Goal: Task Accomplishment & Management: Complete application form

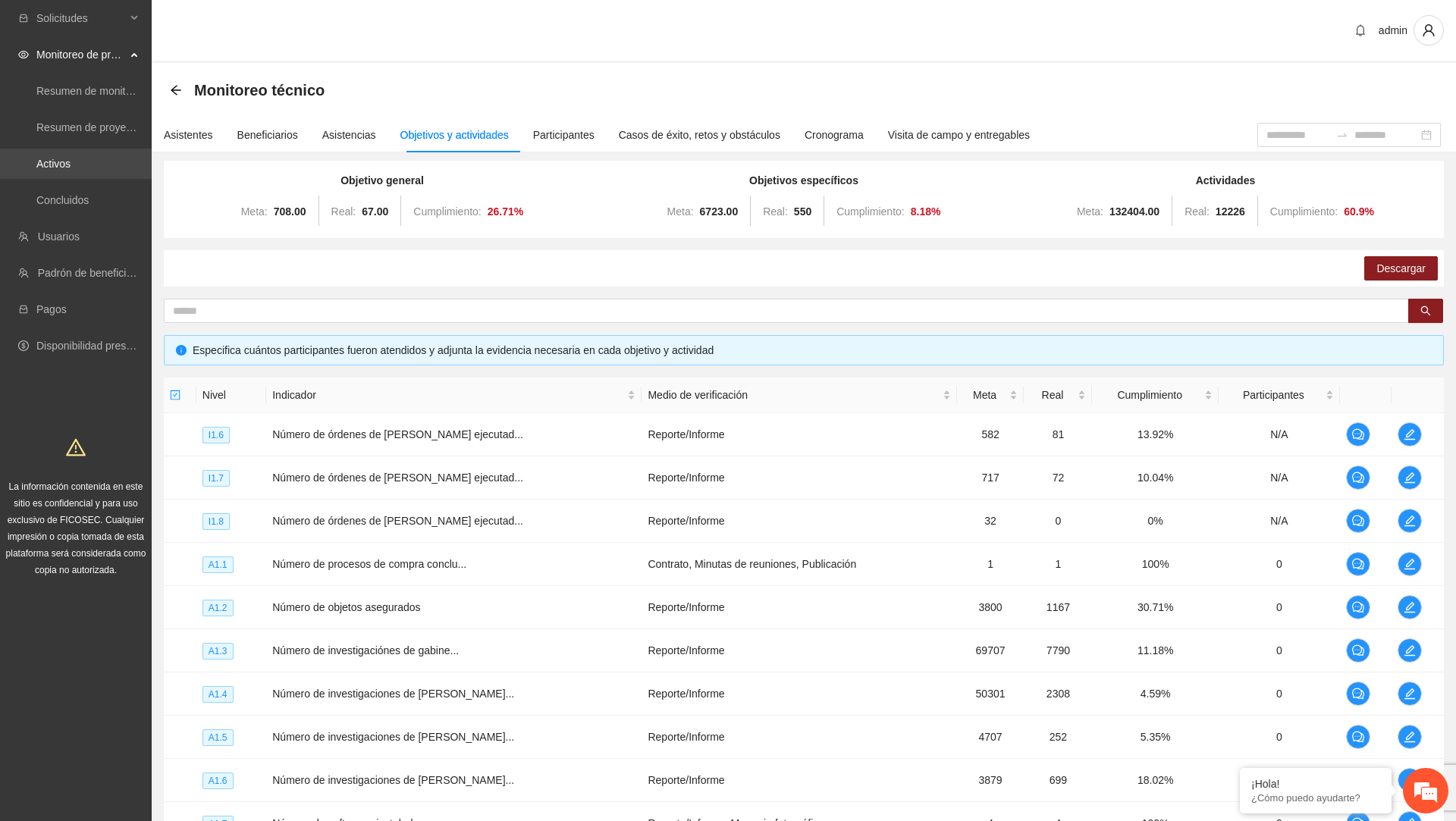
click at [71, 159] on link "Activos" at bounding box center [54, 164] width 34 height 12
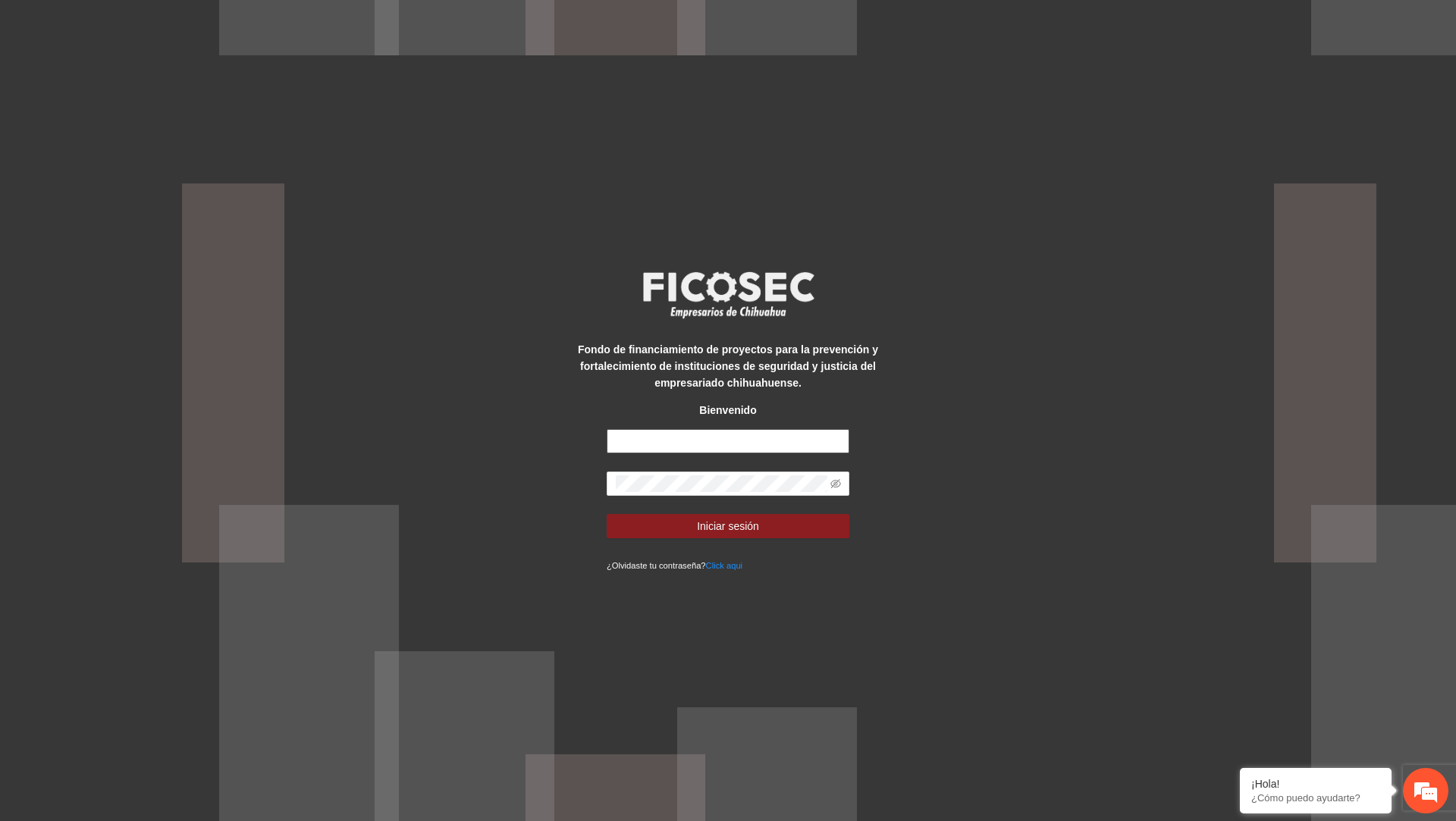
click at [802, 448] on input "text" at bounding box center [728, 441] width 243 height 24
type input "**********"
click at [835, 488] on icon "eye-invisible" at bounding box center [835, 483] width 10 height 10
click at [794, 518] on button "Iniciar sesión" at bounding box center [728, 526] width 243 height 24
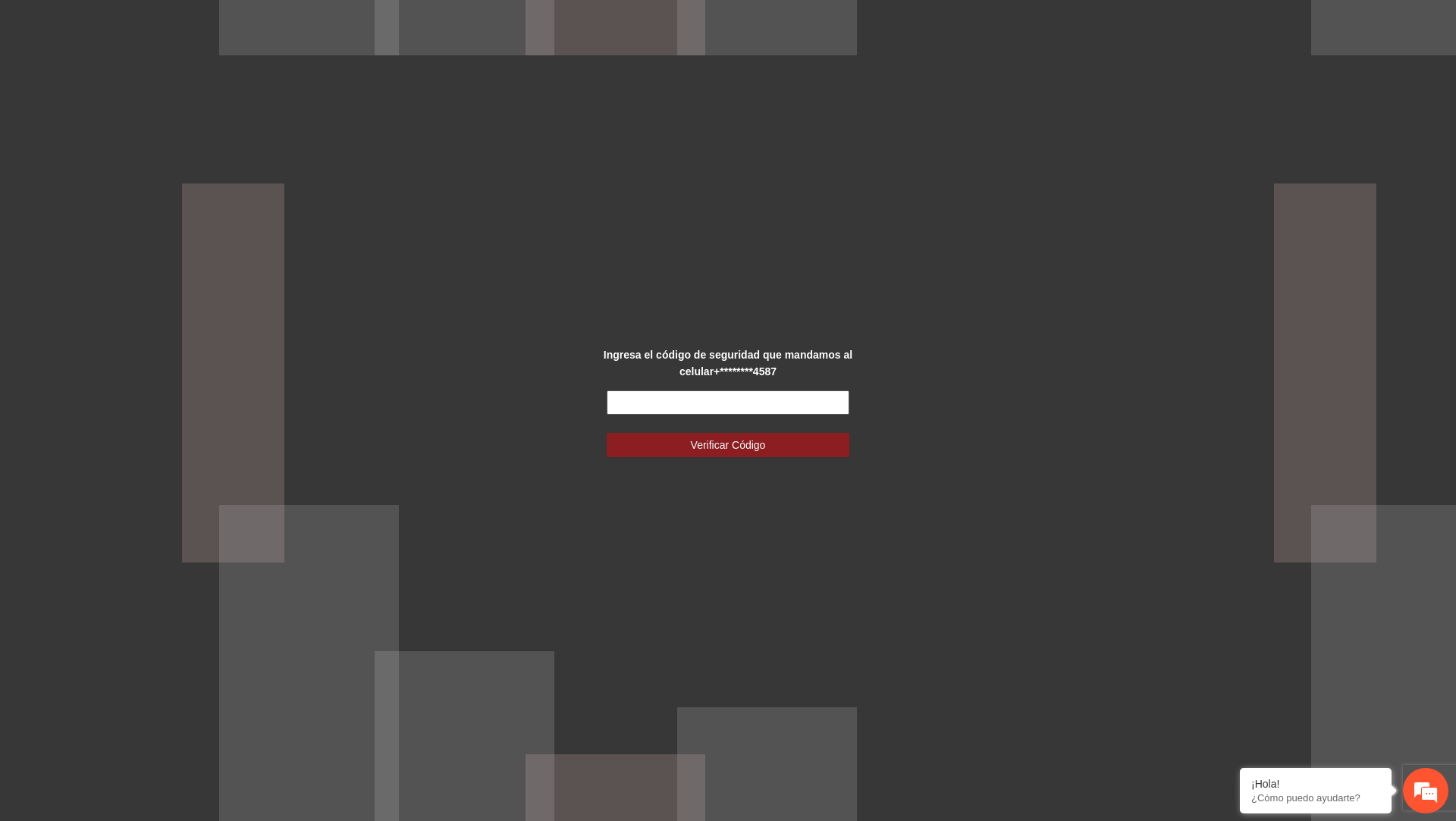
click at [801, 399] on input "text" at bounding box center [728, 402] width 243 height 24
type input "******"
click at [607, 433] on button "Verificar Código" at bounding box center [728, 445] width 243 height 24
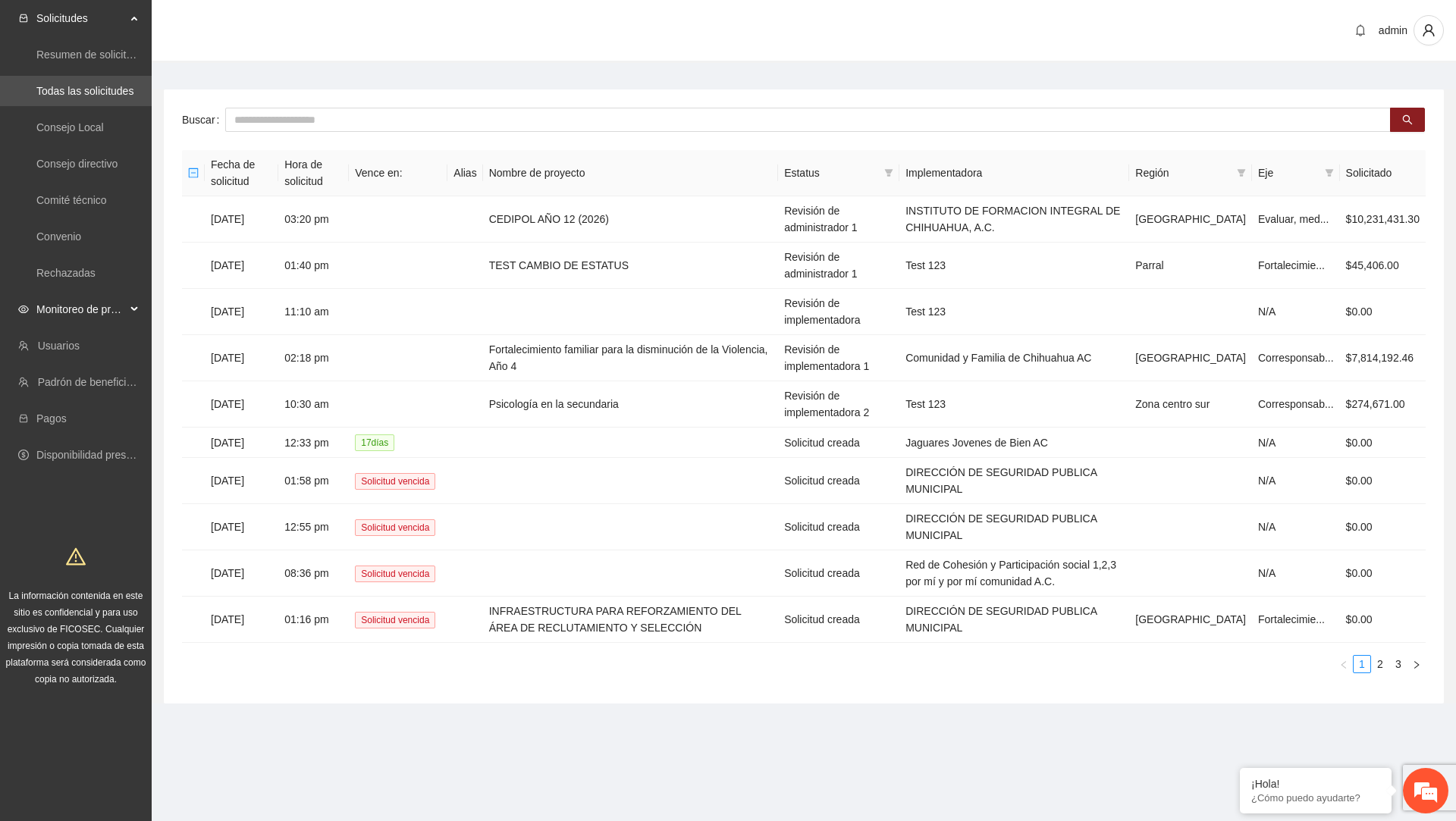
click at [108, 298] on span "Monitoreo de proyectos" at bounding box center [81, 309] width 90 height 31
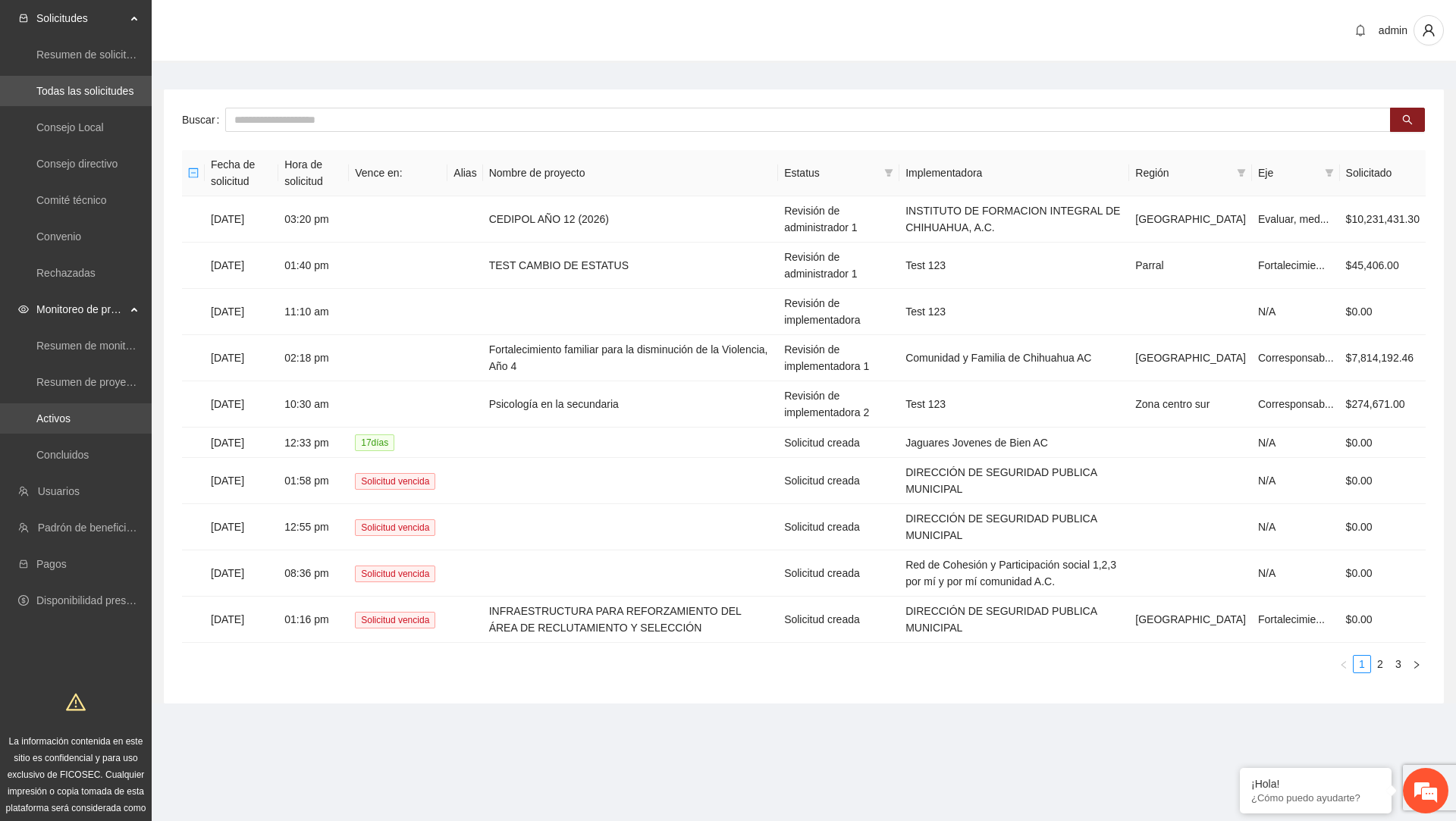
click at [71, 418] on link "Activos" at bounding box center [54, 419] width 34 height 12
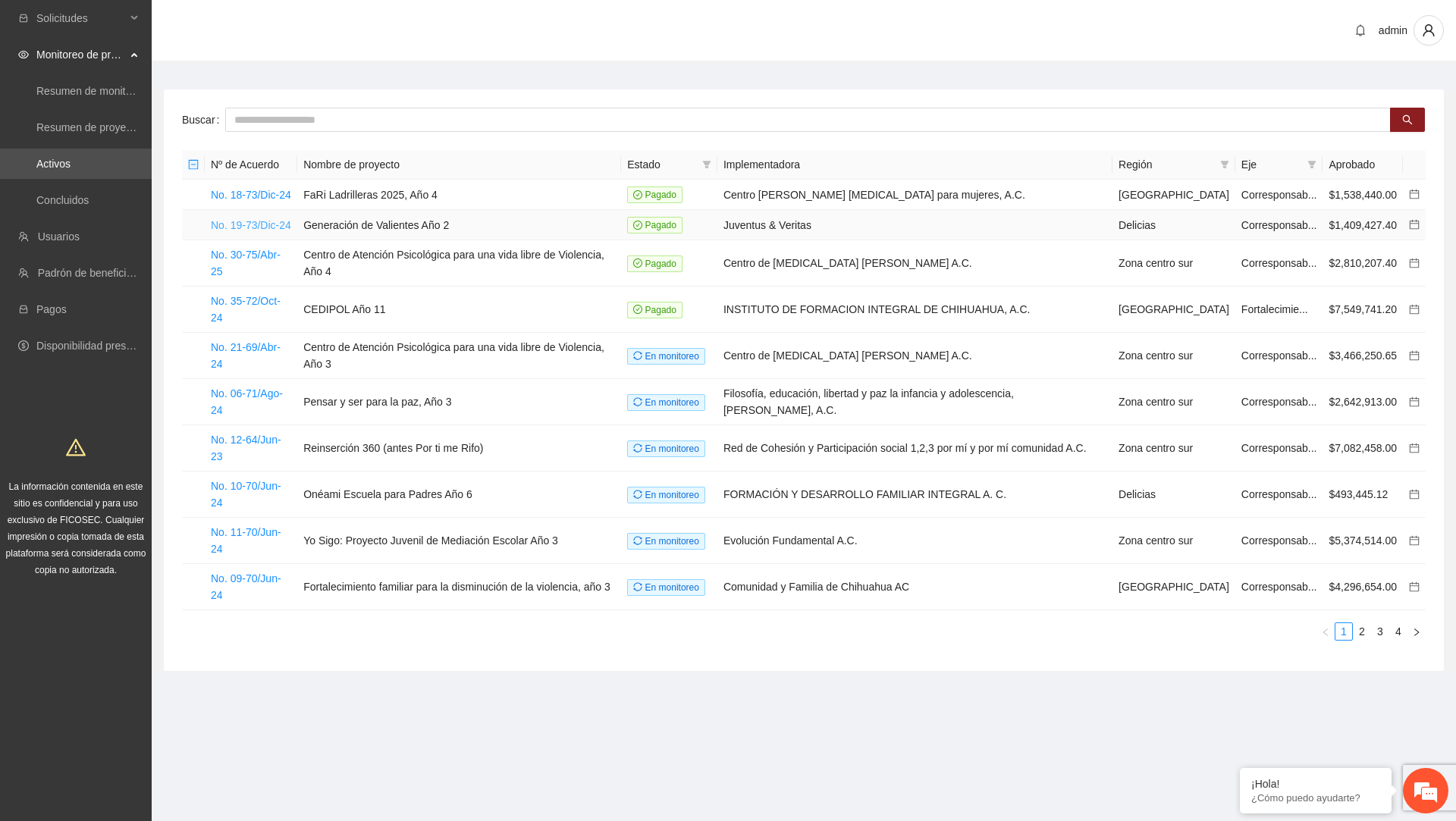
click at [239, 225] on link "No. 19-73/Dic-24" at bounding box center [251, 225] width 80 height 12
click at [482, 124] on input "text" at bounding box center [807, 119] width 1165 height 24
type input "********"
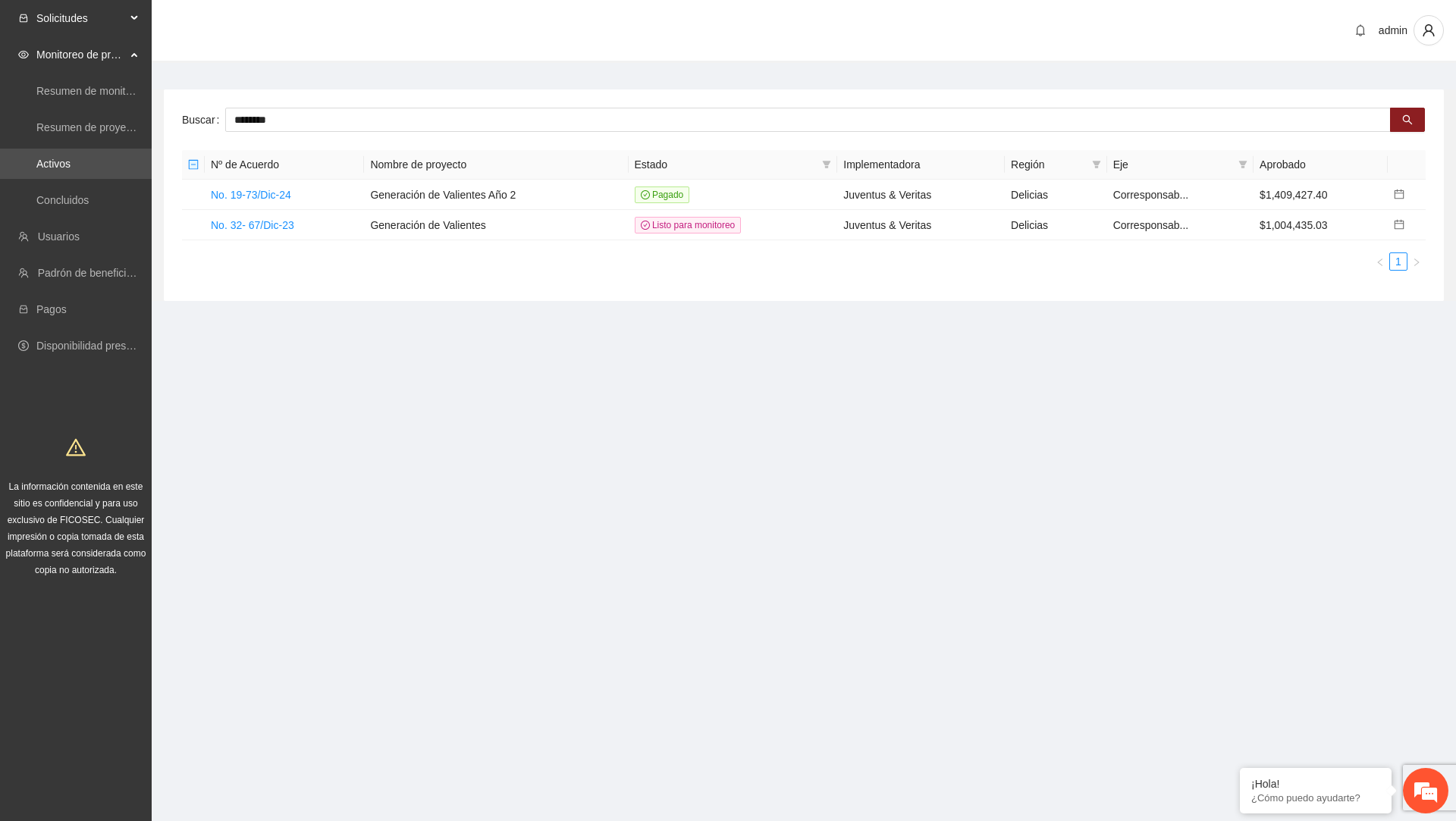
click at [88, 3] on span "Solicitudes" at bounding box center [81, 19] width 90 height 31
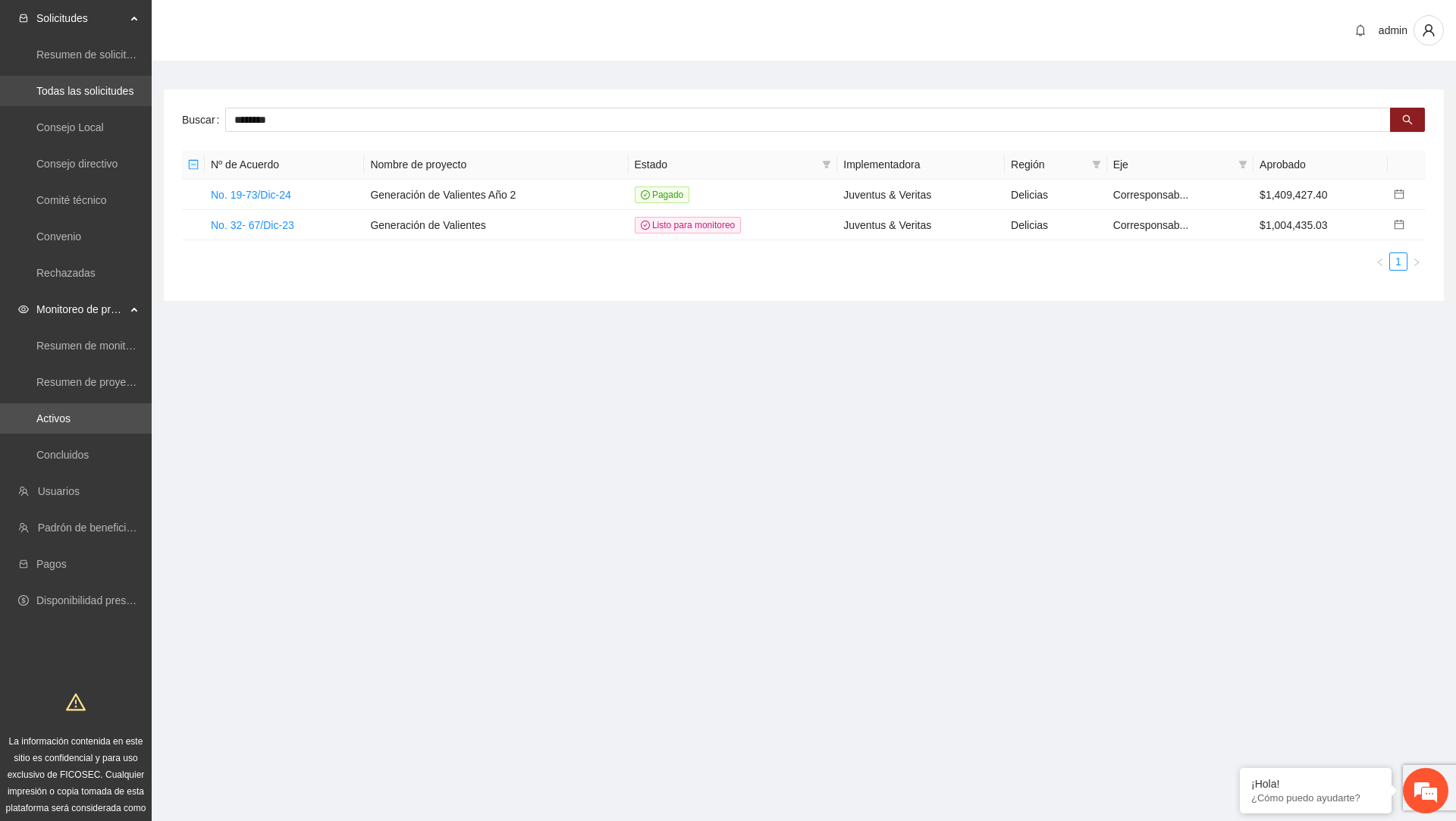
click at [58, 97] on link "Todas las solicitudes" at bounding box center [85, 91] width 97 height 12
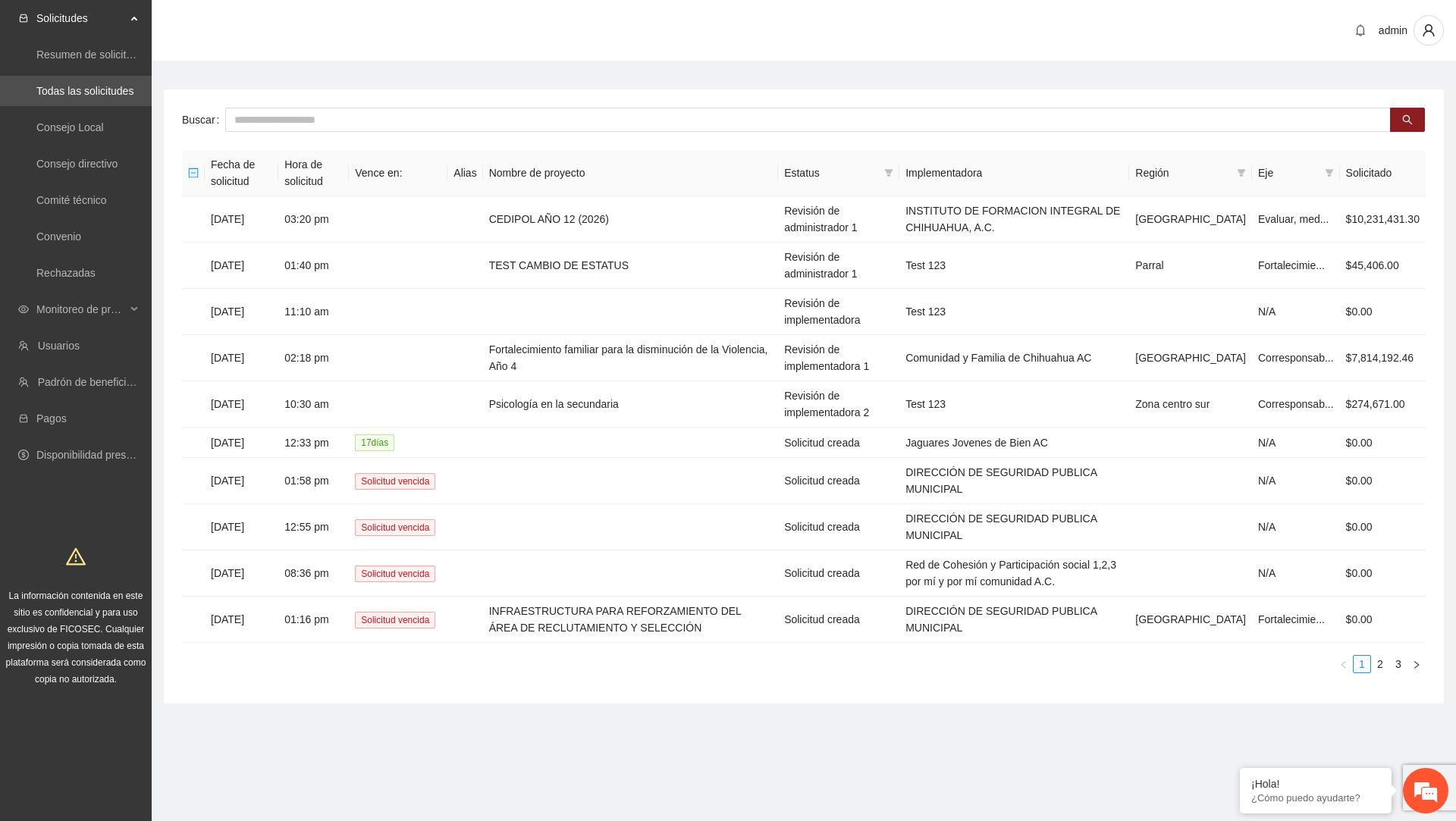
click at [274, 136] on div "Buscar Fecha de solicitud Hora de solicitud Vence en: Alias Nombre de proyecto …" at bounding box center [804, 396] width 1280 height 615
click at [286, 126] on input "text" at bounding box center [807, 119] width 1165 height 24
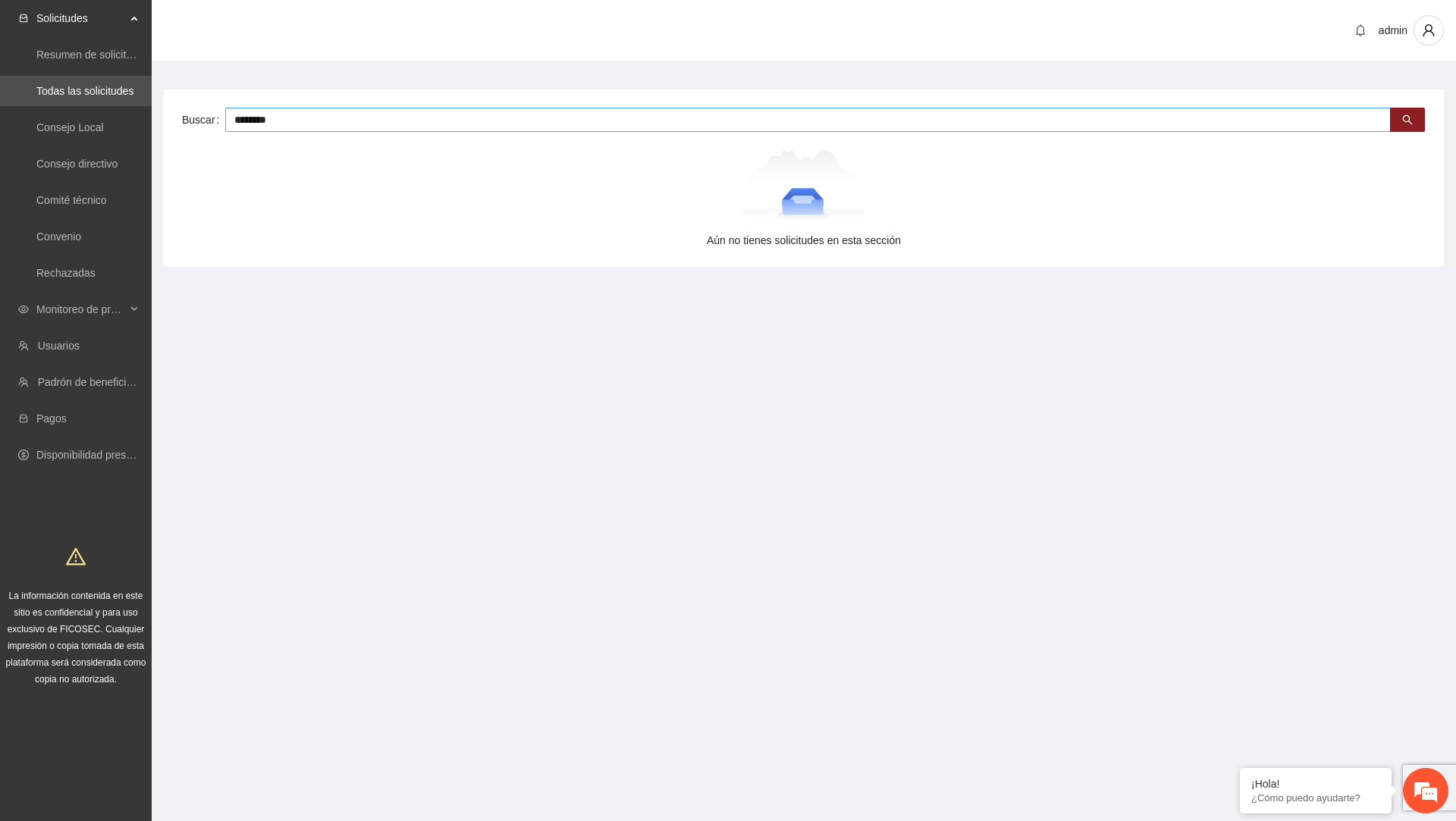
type input "********"
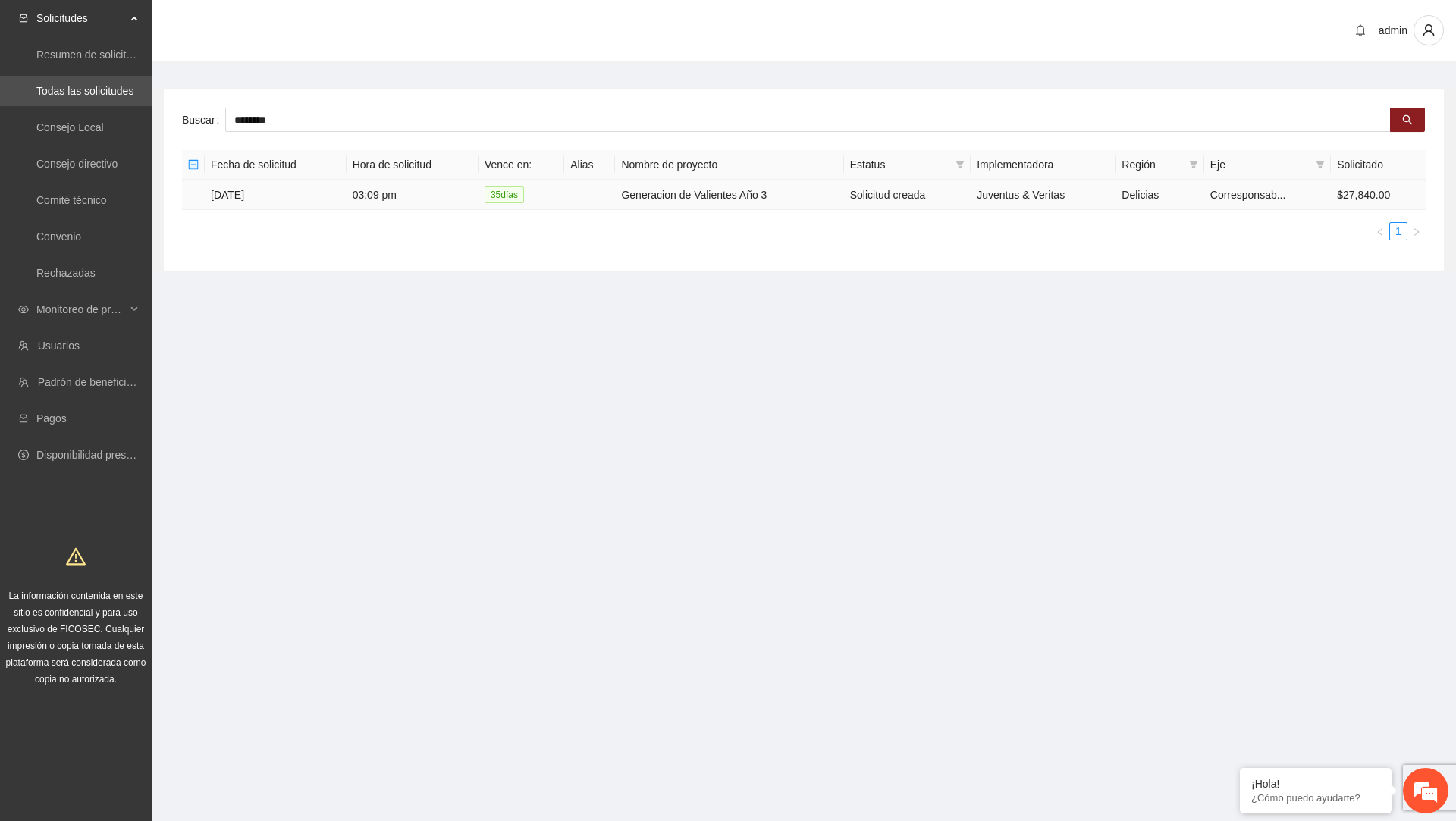
click at [235, 193] on td "15/08/2025" at bounding box center [275, 195] width 142 height 31
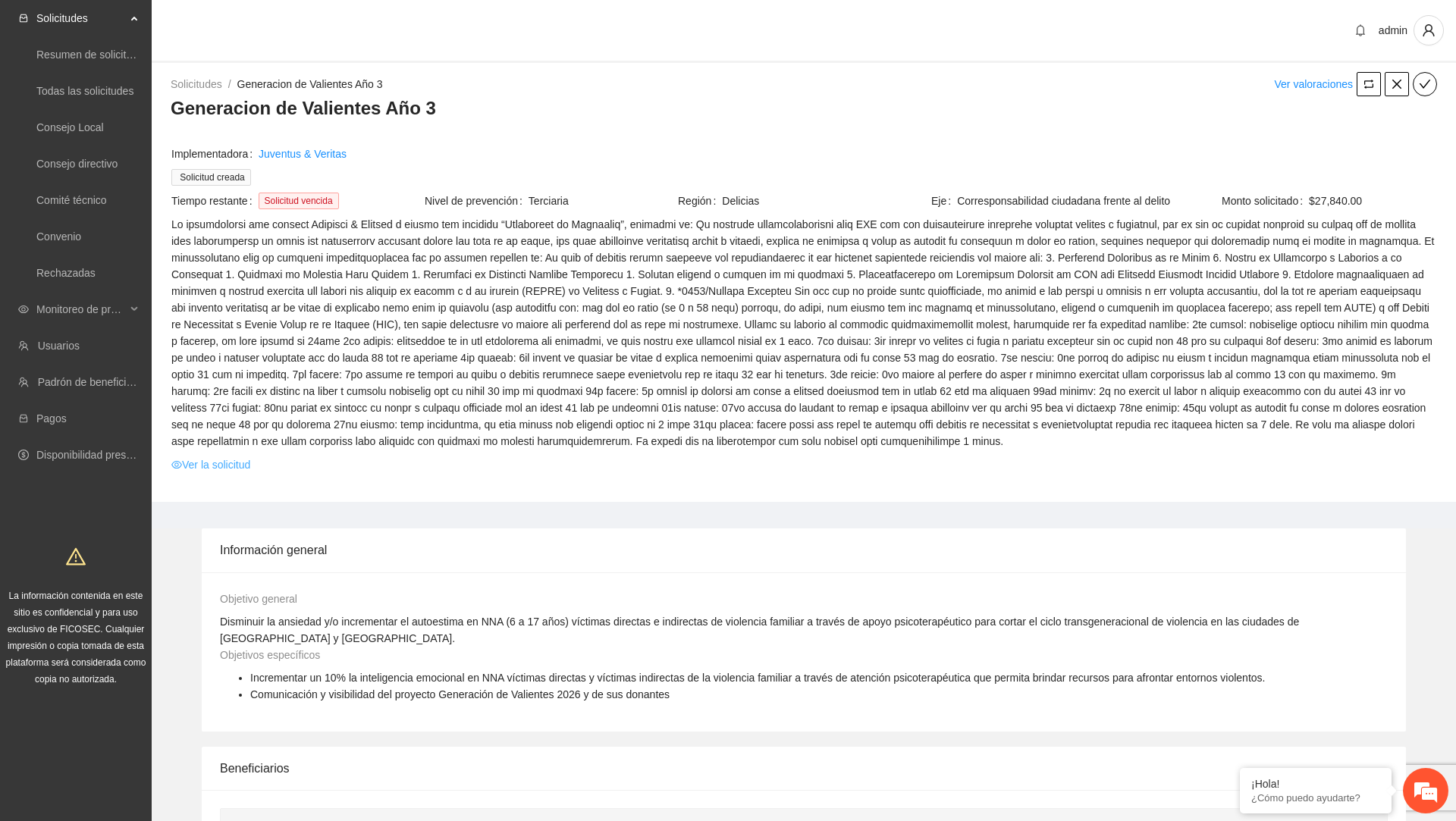
click at [250, 473] on link "Ver la solicitud" at bounding box center [211, 465] width 79 height 17
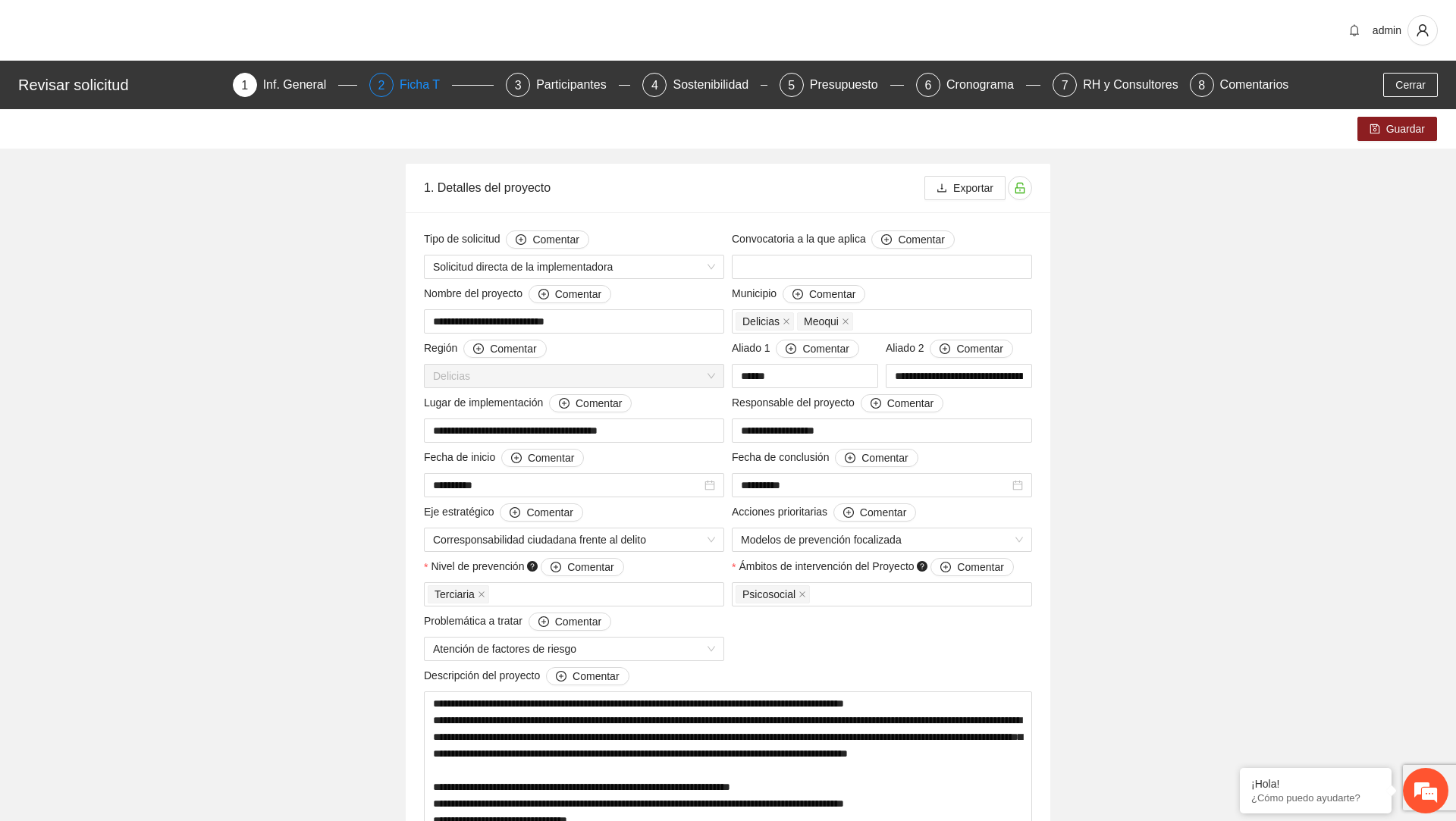
click at [407, 74] on div "Ficha T" at bounding box center [425, 84] width 52 height 24
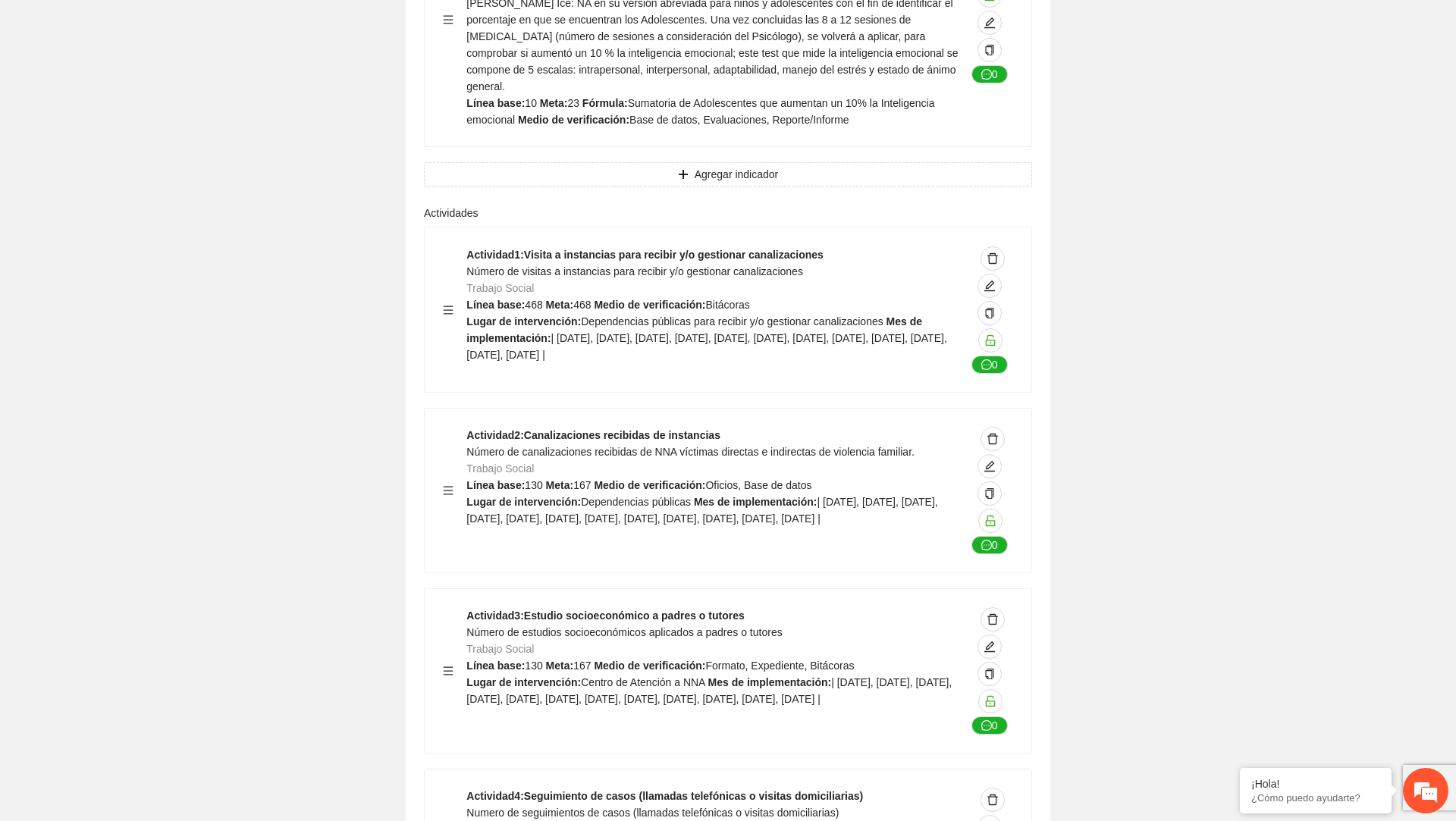
scroll to position [6195, 0]
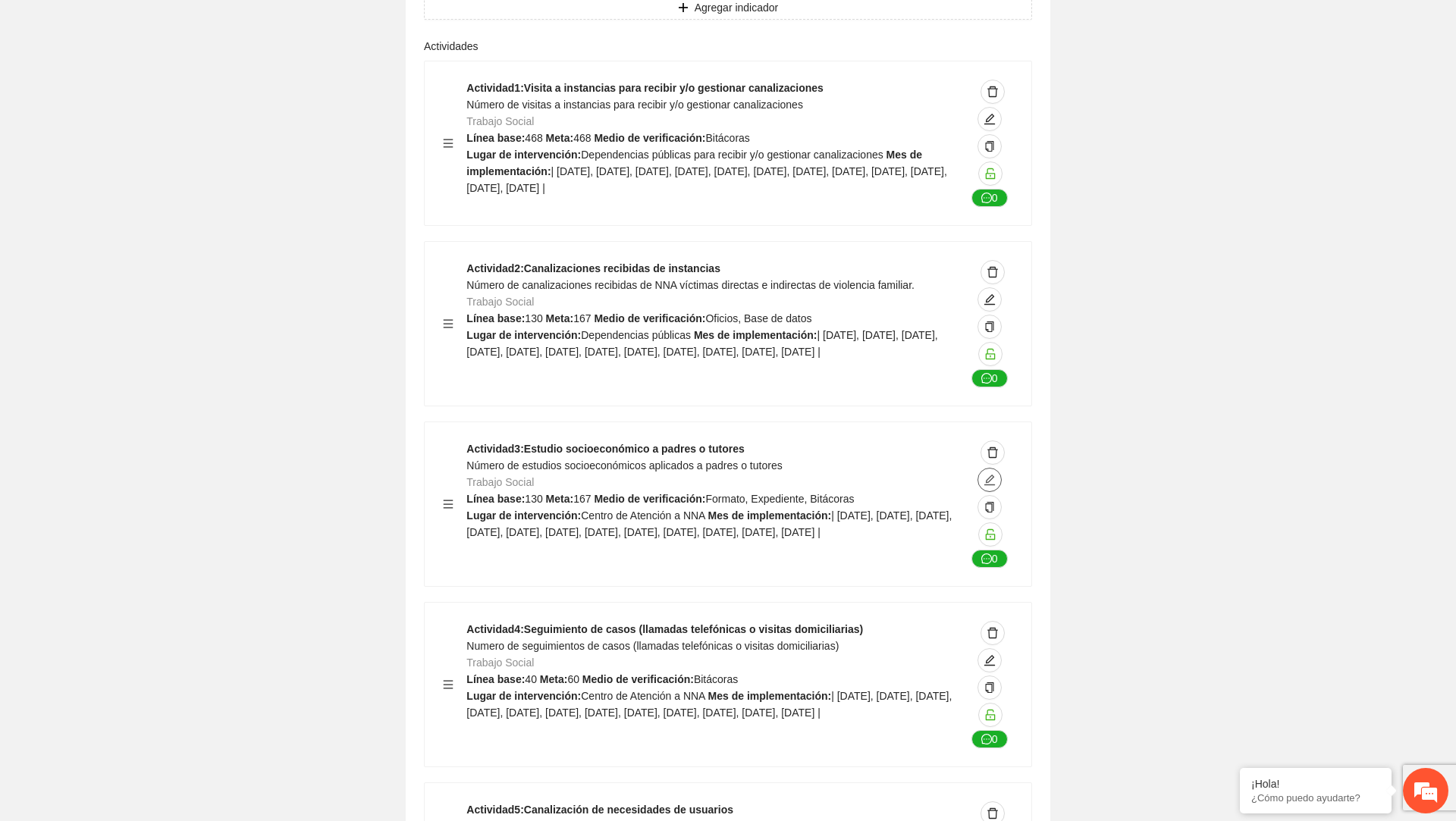
click at [996, 474] on span "edit" at bounding box center [989, 480] width 23 height 12
type textarea "**********"
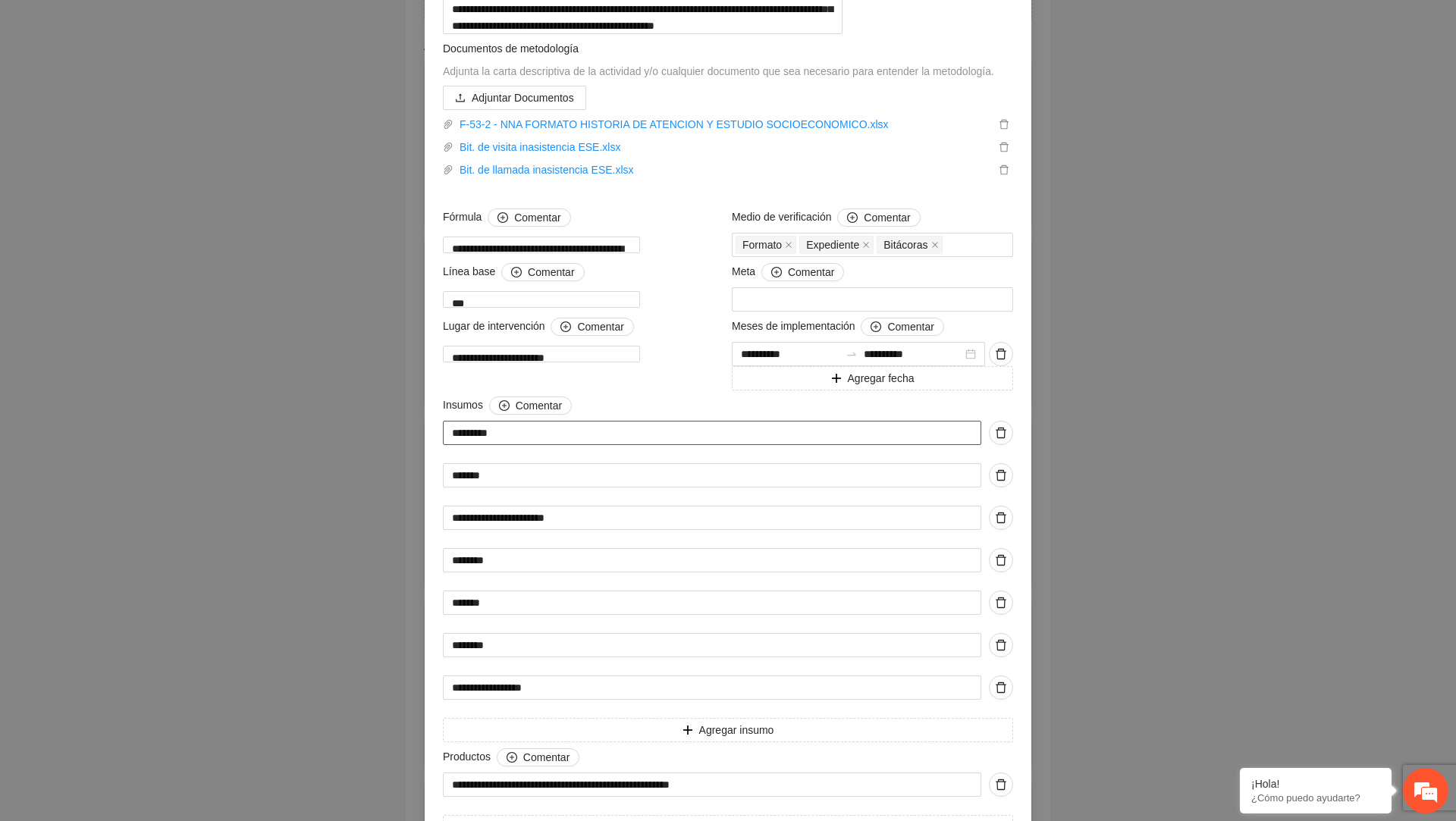
scroll to position [859, 0]
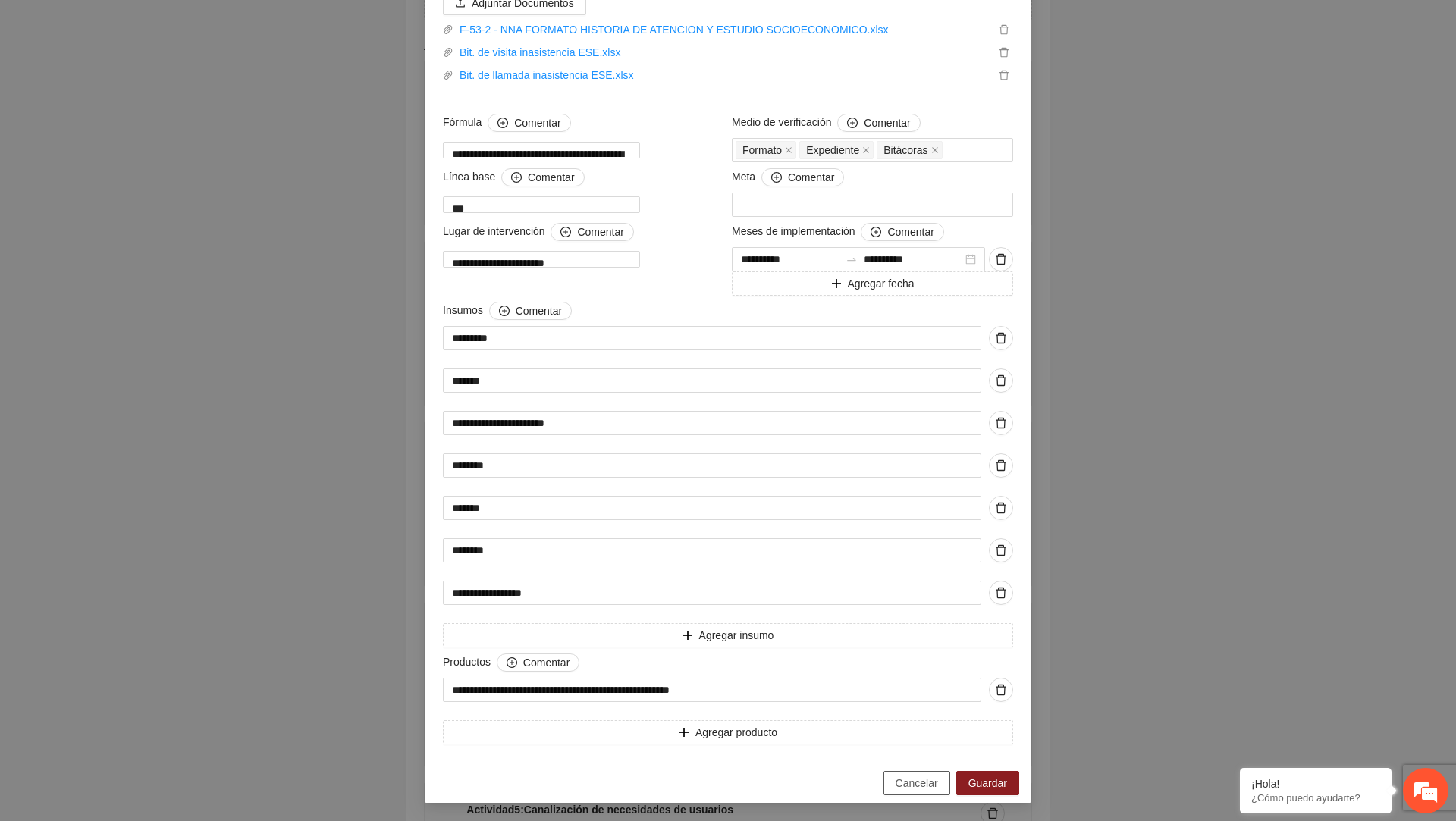
click at [910, 785] on span "Cancelar" at bounding box center [917, 783] width 43 height 17
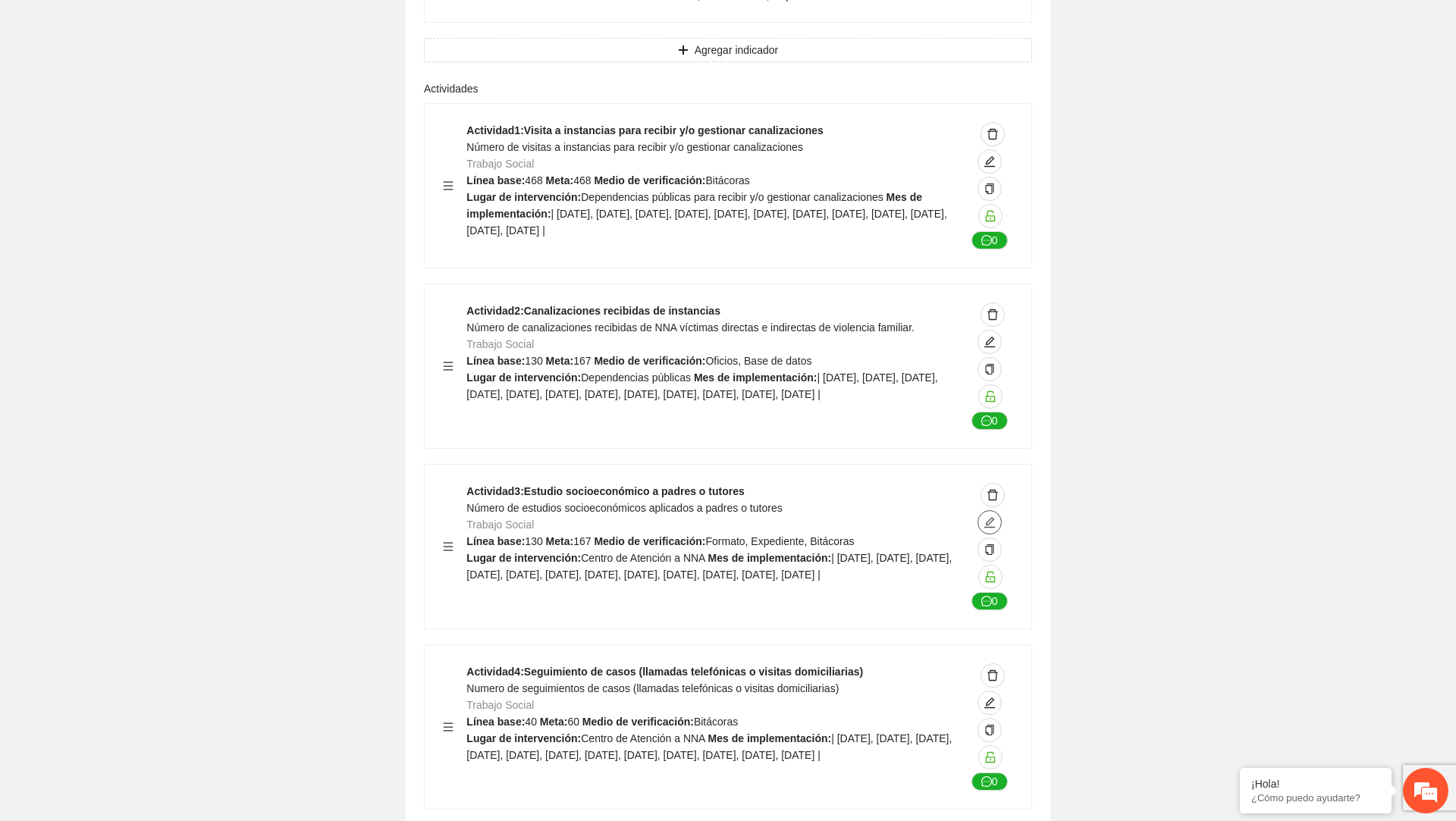
scroll to position [6156, 0]
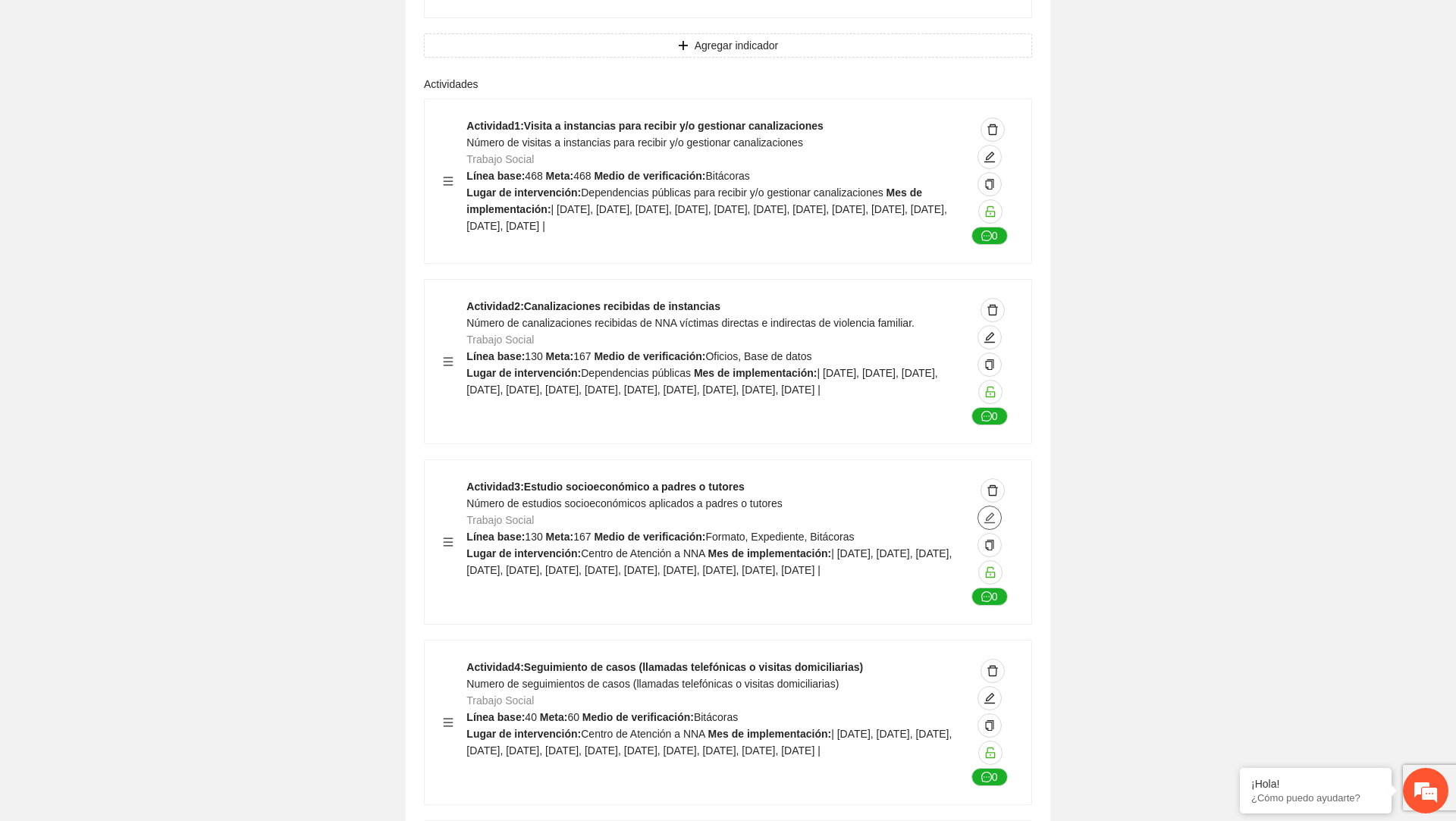
click at [997, 506] on button "button" at bounding box center [990, 517] width 24 height 24
type textarea "**********"
type input "**********"
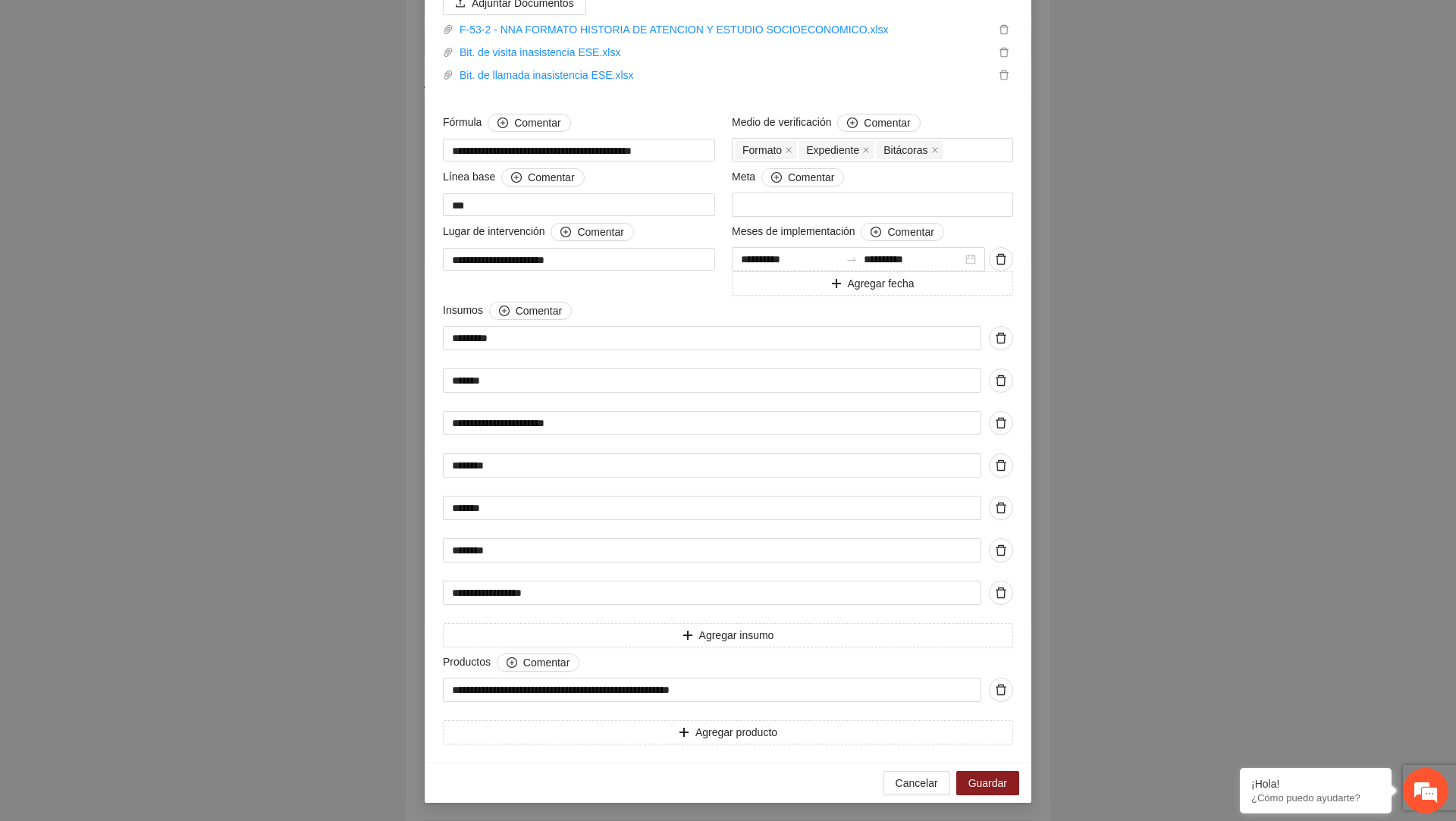
scroll to position [743, 0]
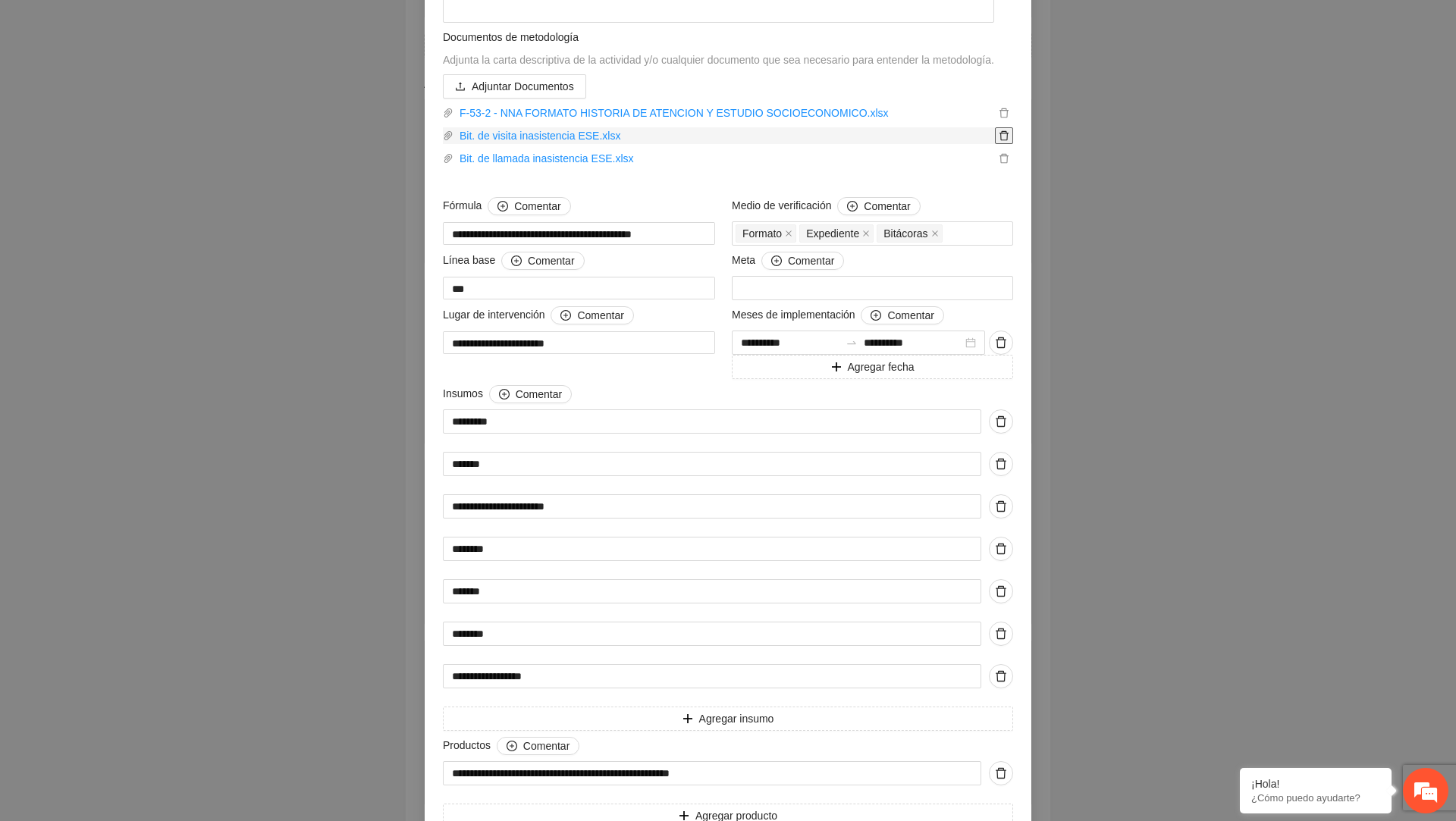
click at [1005, 144] on button "button" at bounding box center [1003, 136] width 18 height 17
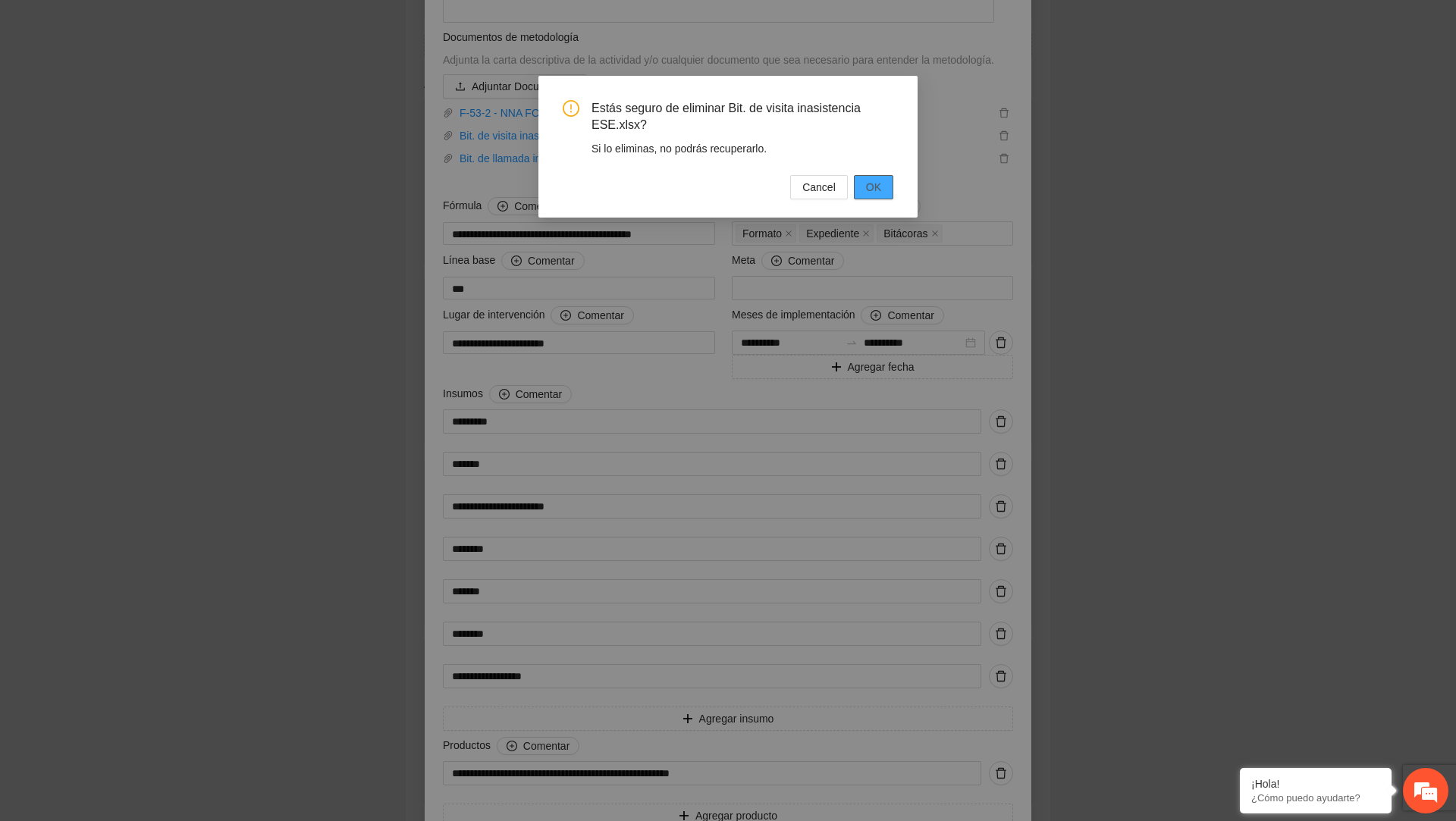
click at [874, 195] on button "OK" at bounding box center [874, 187] width 39 height 24
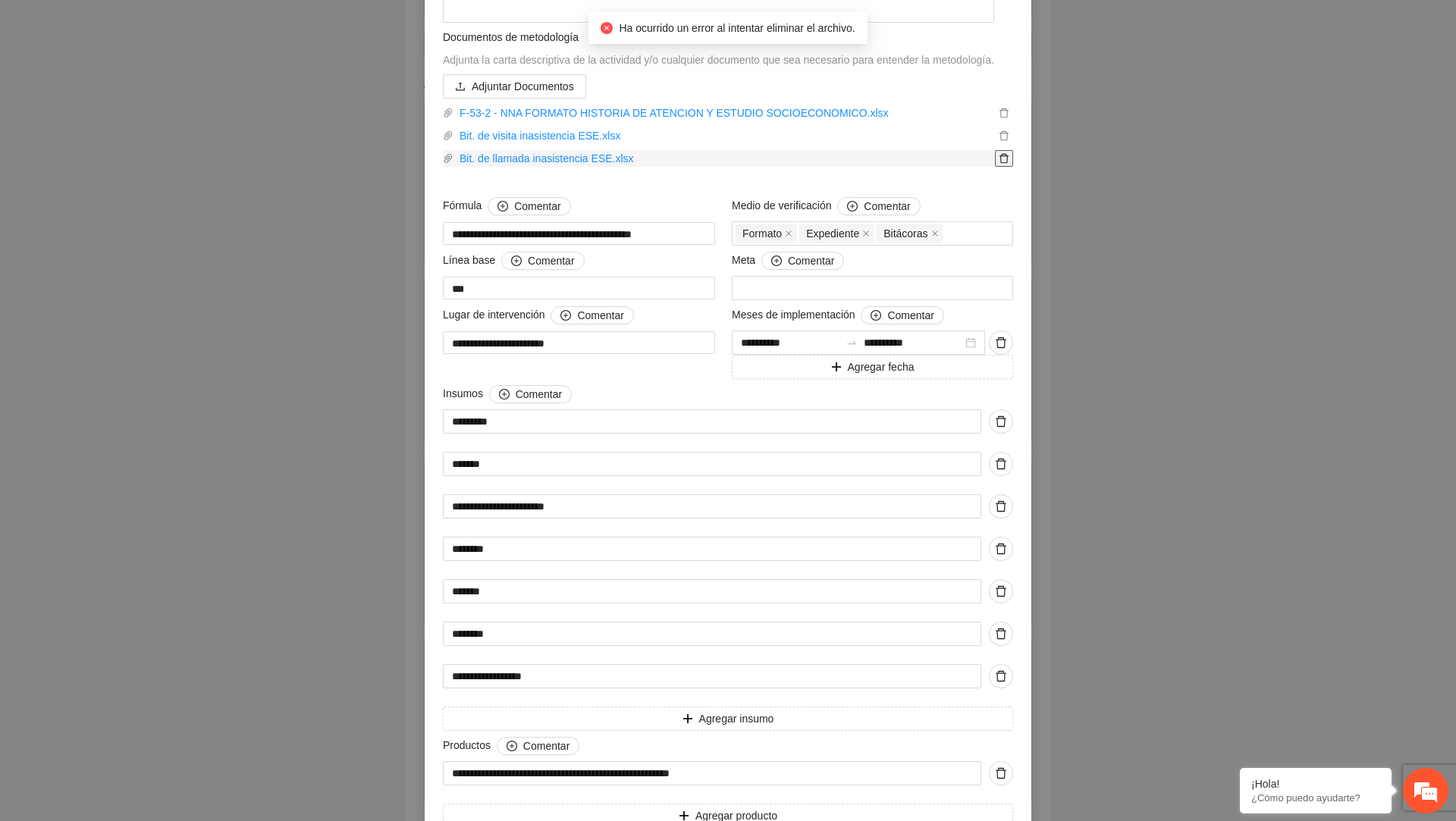
click at [1009, 167] on button "button" at bounding box center [1003, 159] width 18 height 17
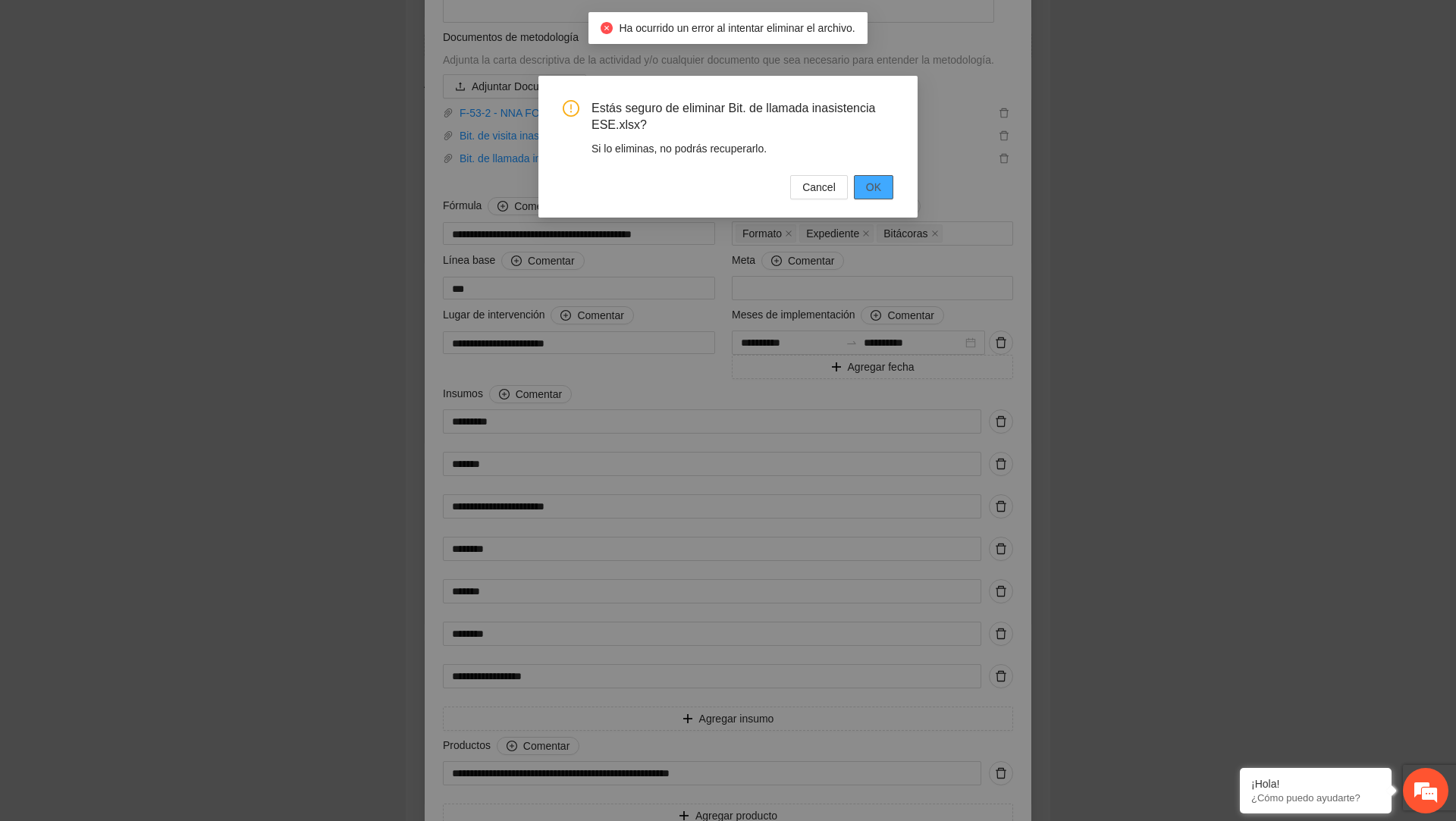
click at [885, 190] on button "OK" at bounding box center [874, 187] width 39 height 24
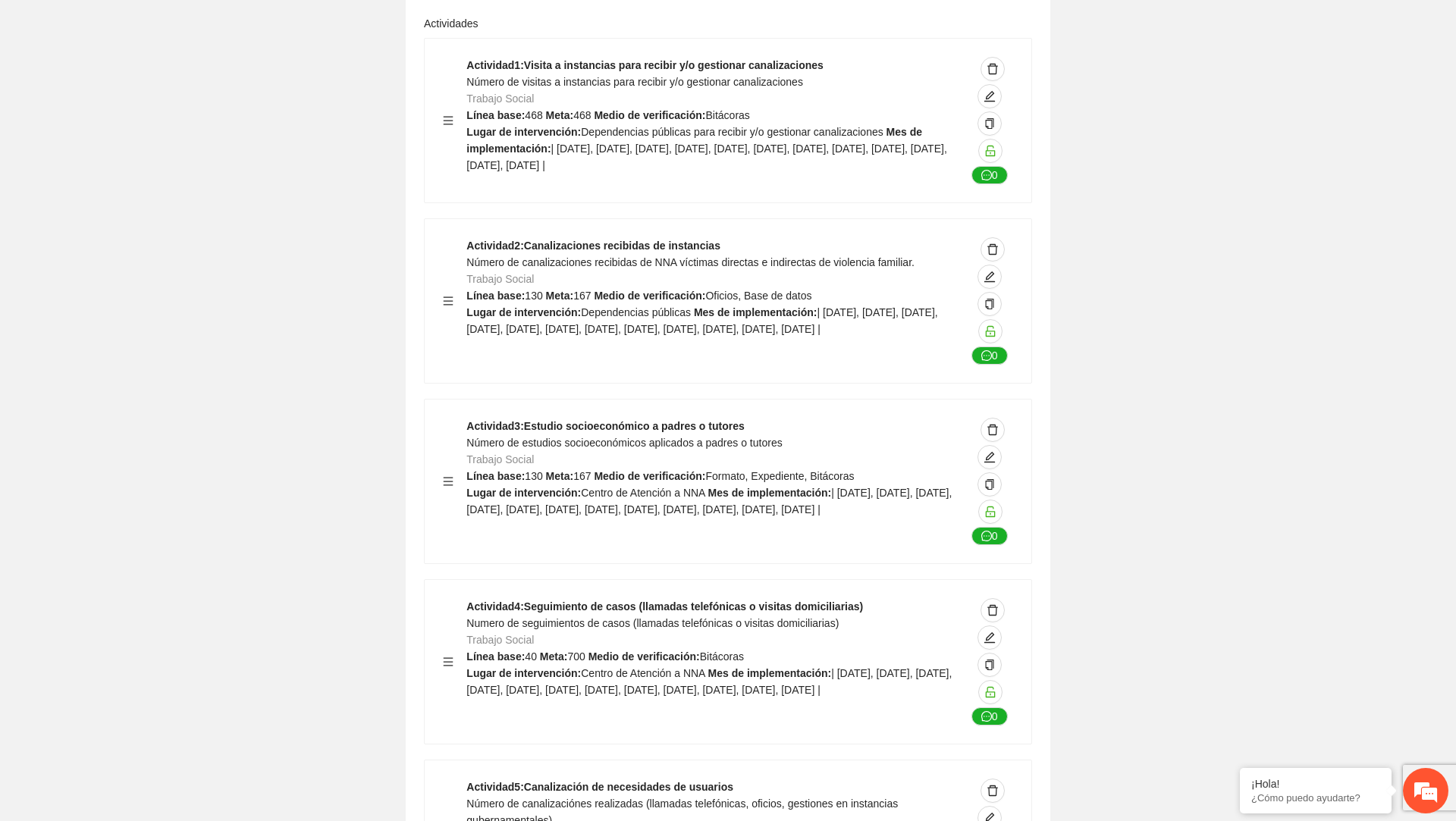
scroll to position [6161, 0]
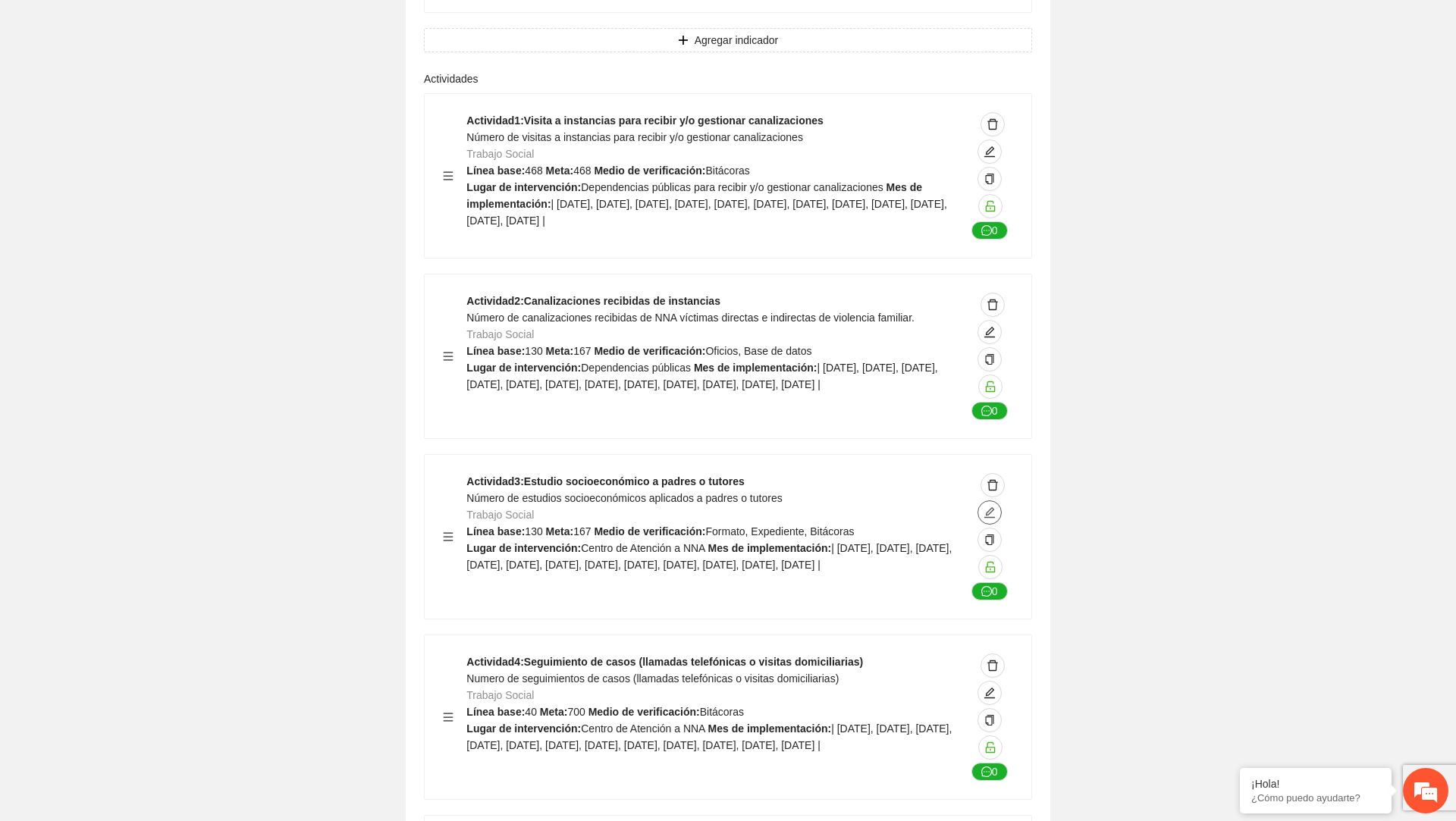
click at [991, 506] on icon "edit" at bounding box center [990, 512] width 12 height 12
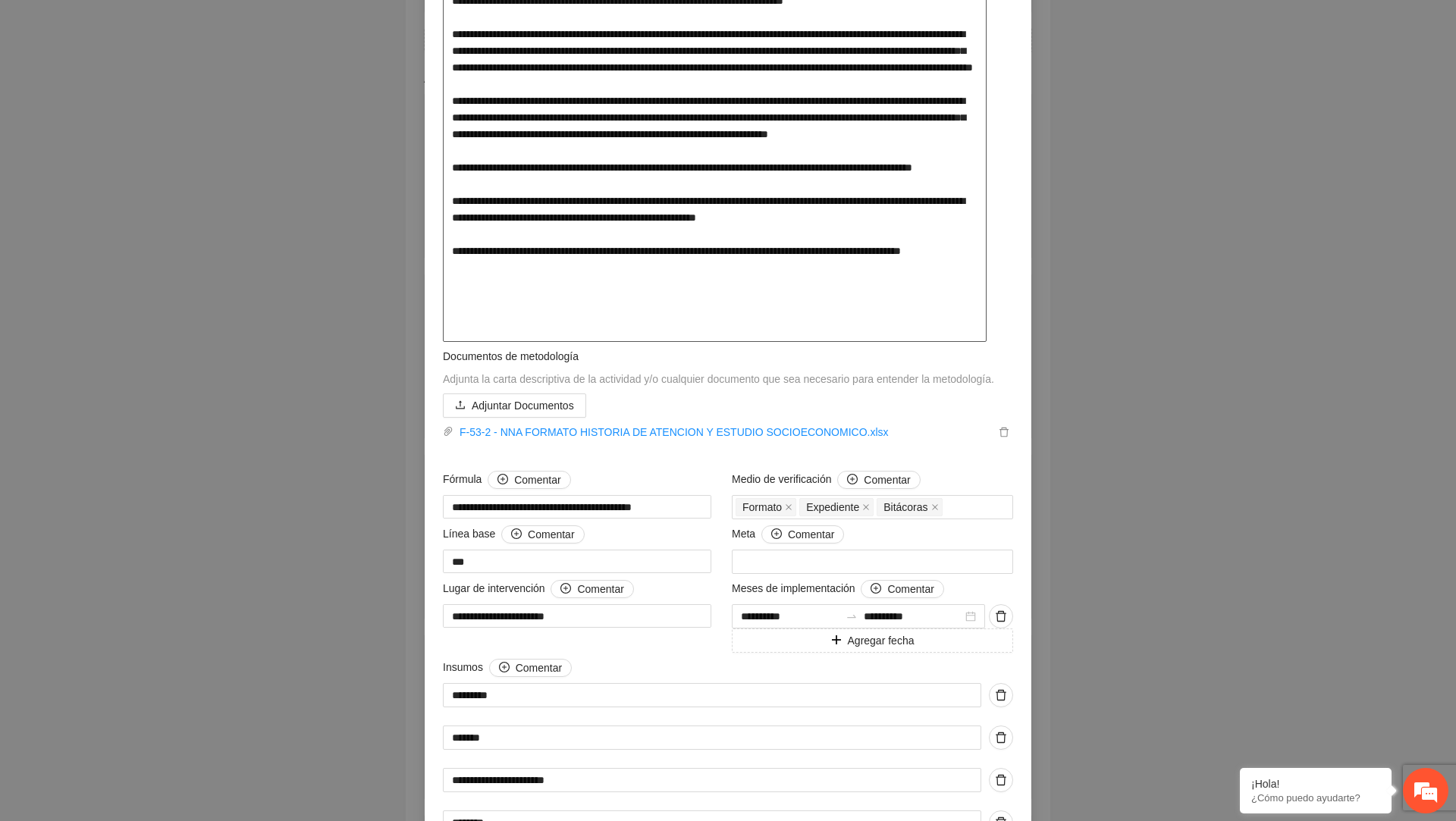
scroll to position [813, 0]
